Goal: Task Accomplishment & Management: Use online tool/utility

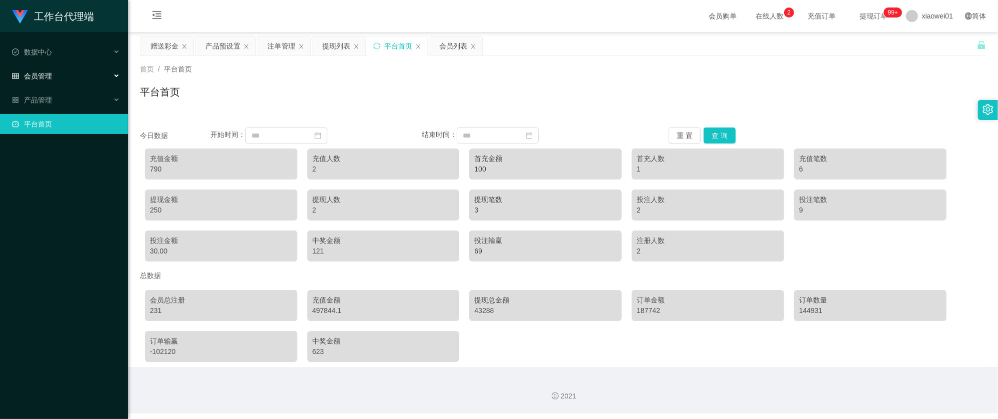
click at [37, 74] on span "会员管理" at bounding box center [32, 76] width 40 height 8
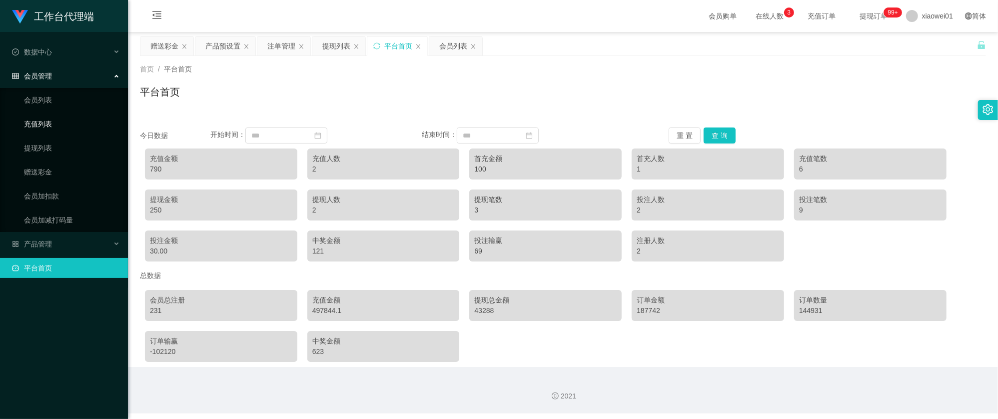
click at [56, 122] on link "充值列表" at bounding box center [72, 124] width 96 height 20
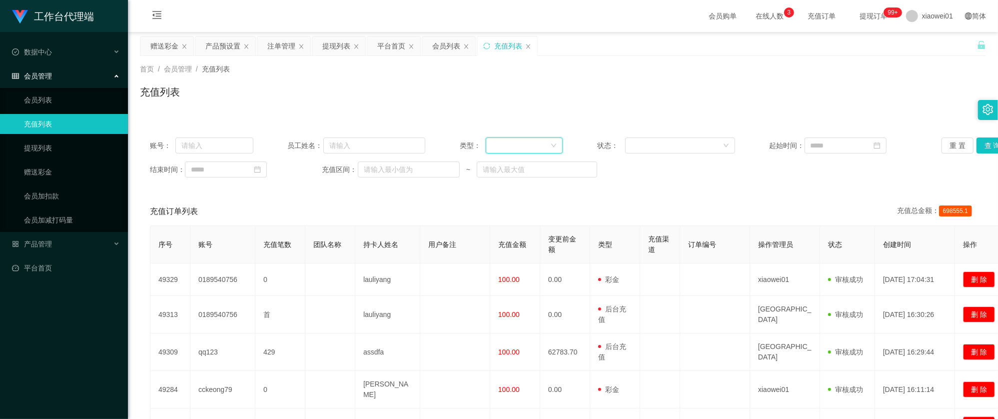
click at [544, 148] on div at bounding box center [521, 145] width 58 height 15
click at [660, 150] on div at bounding box center [676, 145] width 91 height 15
click at [544, 153] on div at bounding box center [524, 145] width 77 height 16
click at [511, 163] on li "后台充值" at bounding box center [521, 165] width 76 height 16
click at [979, 148] on button "查 询" at bounding box center [993, 145] width 32 height 16
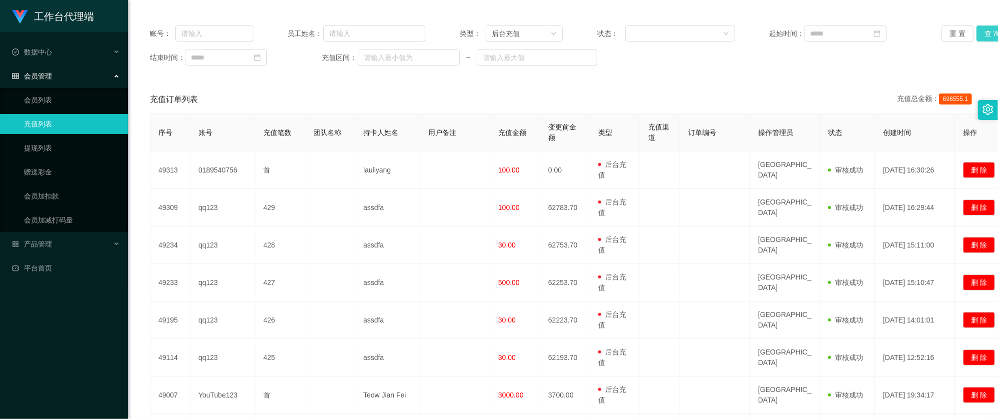
scroll to position [133, 0]
